Goal: Transaction & Acquisition: Purchase product/service

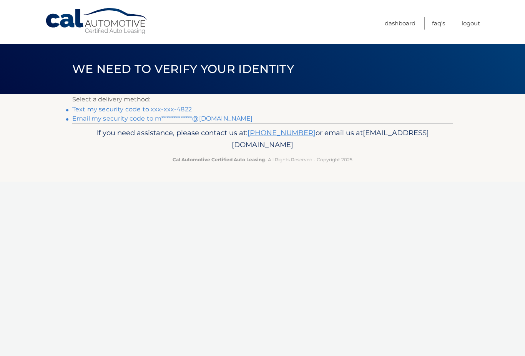
click at [146, 106] on link "Text my security code to xxx-xxx-4822" at bounding box center [132, 109] width 120 height 7
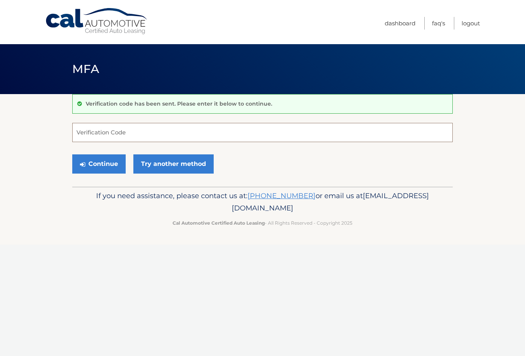
click at [121, 130] on input "Verification Code" at bounding box center [262, 132] width 380 height 19
click at [218, 127] on input "Verification Code" at bounding box center [262, 132] width 380 height 19
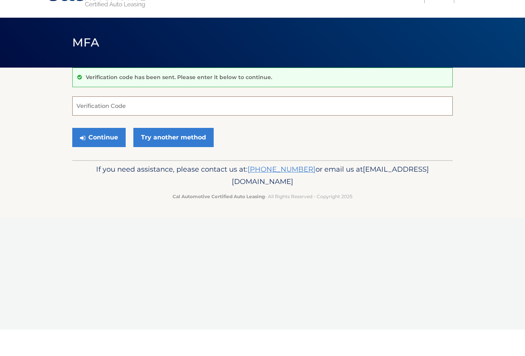
click at [227, 123] on input "Verification Code" at bounding box center [262, 132] width 380 height 19
click at [229, 123] on input "Verification Code" at bounding box center [262, 132] width 380 height 19
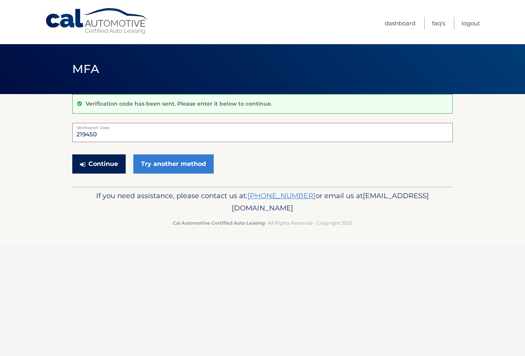
type input "219450"
click at [103, 160] on button "Continue" at bounding box center [98, 163] width 53 height 19
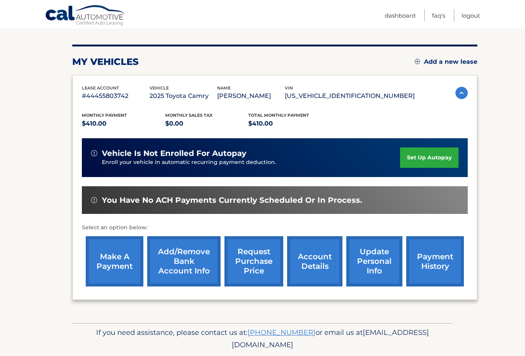
scroll to position [87, 0]
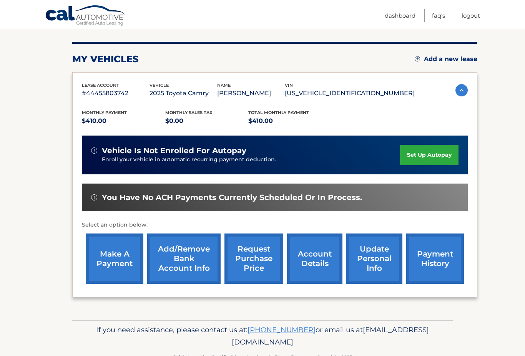
click at [436, 252] on link "payment history" at bounding box center [435, 259] width 58 height 50
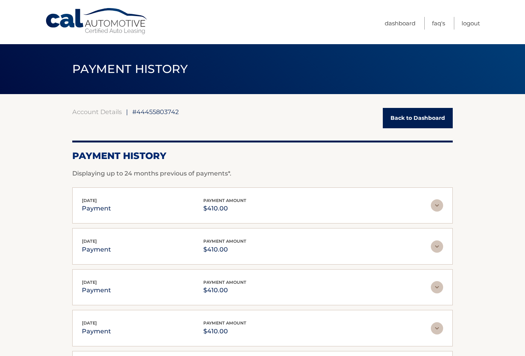
click at [422, 116] on link "Back to Dashboard" at bounding box center [418, 118] width 70 height 20
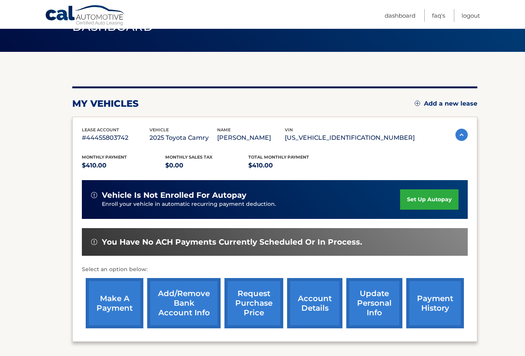
scroll to position [44, 0]
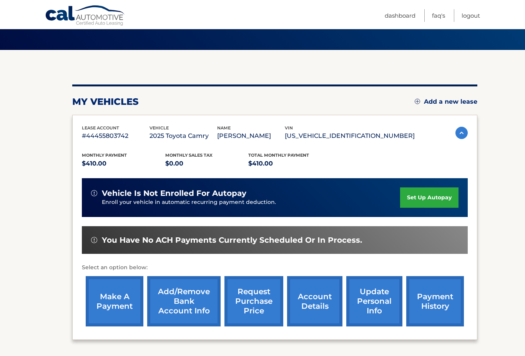
click at [117, 295] on link "make a payment" at bounding box center [115, 301] width 58 height 50
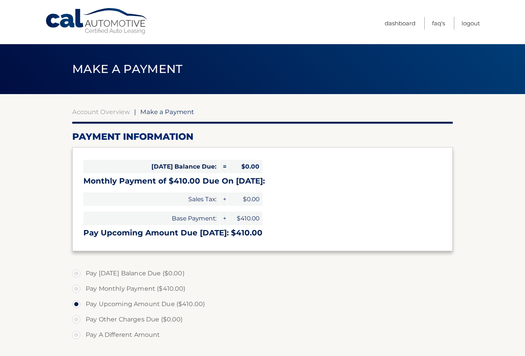
select select "MzA3ZjQ1YWItYTY0Mi00MzAwLWJhMmEtNjhjNGNlMmUzMDM4"
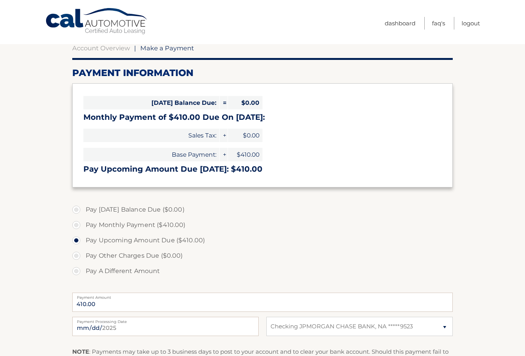
scroll to position [69, 0]
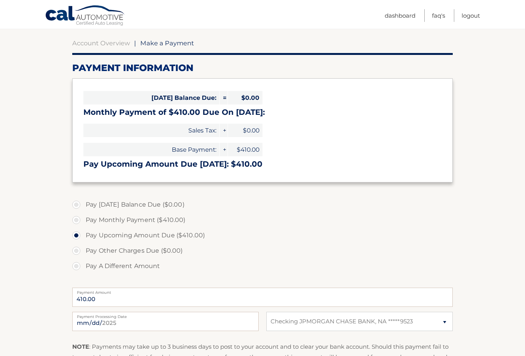
click at [78, 218] on label "Pay Monthly Payment ($410.00)" at bounding box center [262, 220] width 380 height 15
click at [78, 218] on input "Pay Monthly Payment ($410.00)" at bounding box center [79, 219] width 8 height 12
radio input "true"
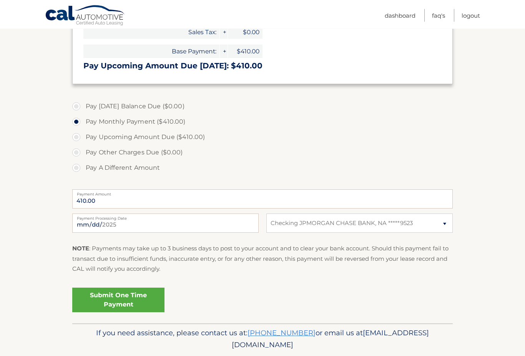
scroll to position [170, 0]
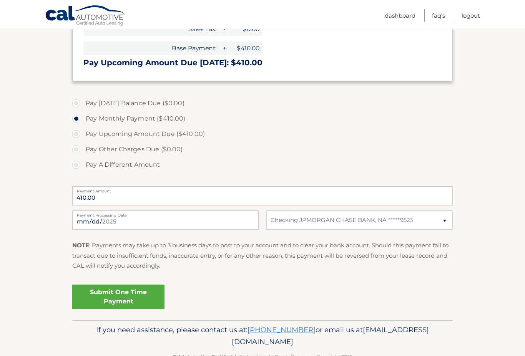
click at [126, 294] on link "Submit One Time Payment" at bounding box center [118, 297] width 92 height 25
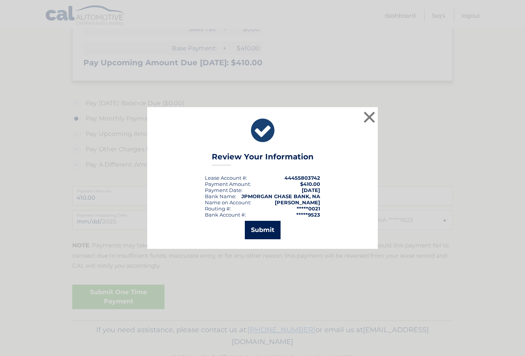
click at [263, 234] on button "Submit" at bounding box center [263, 230] width 36 height 18
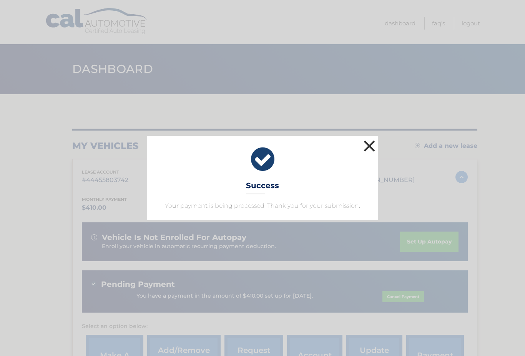
click at [367, 146] on button "×" at bounding box center [369, 145] width 15 height 15
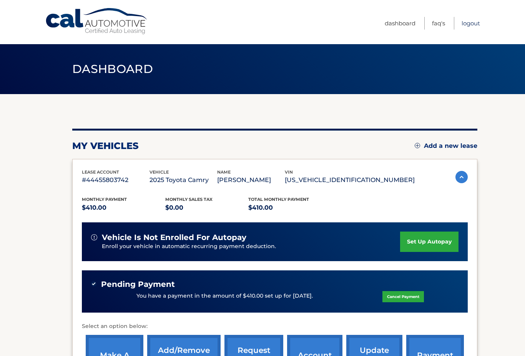
click at [466, 20] on link "Logout" at bounding box center [471, 23] width 18 height 13
